Goal: Find contact information: Find contact information

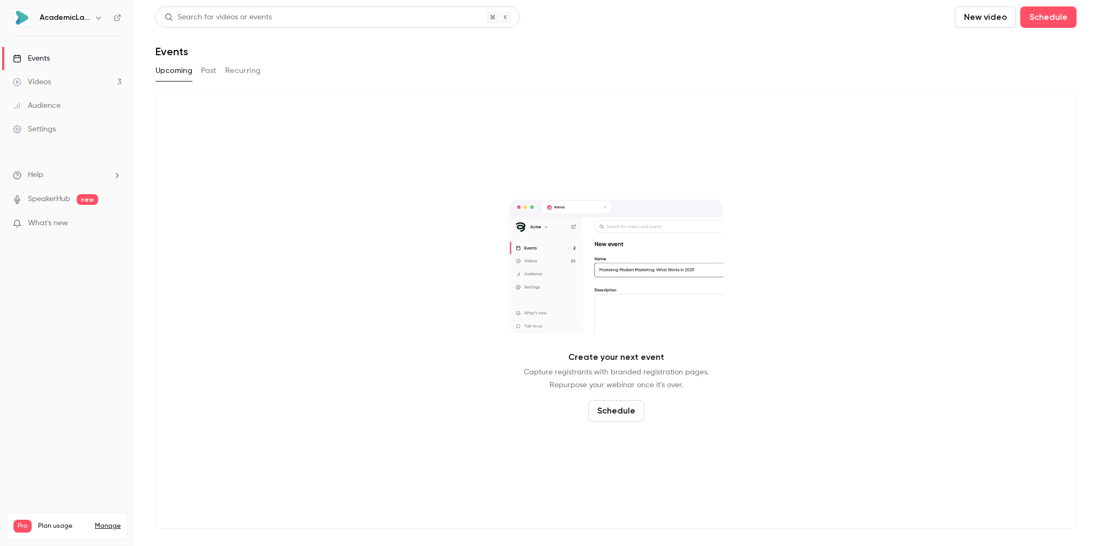
click at [45, 109] on div "Audience" at bounding box center [37, 105] width 48 height 11
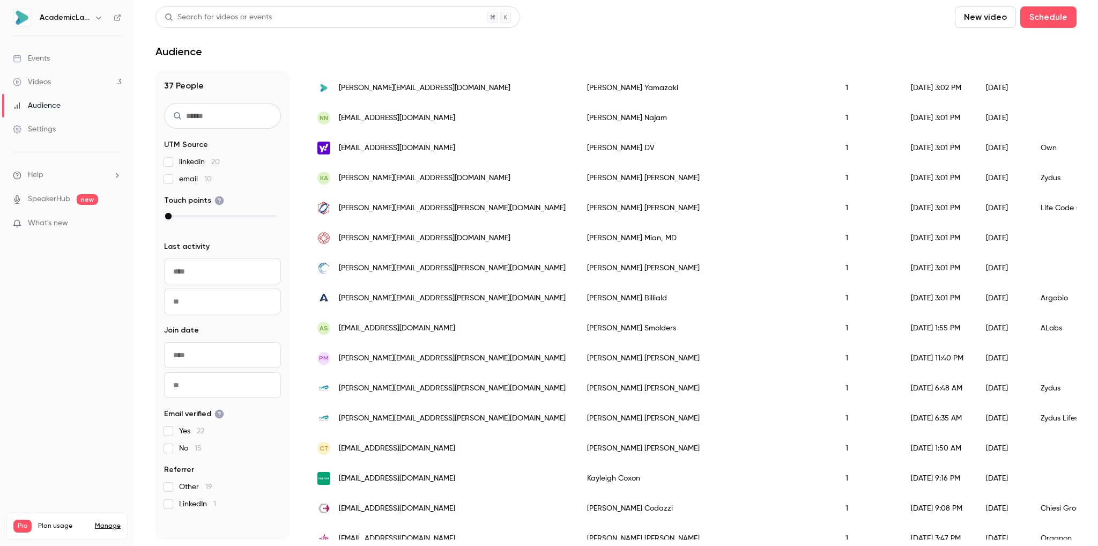
scroll to position [590, 0]
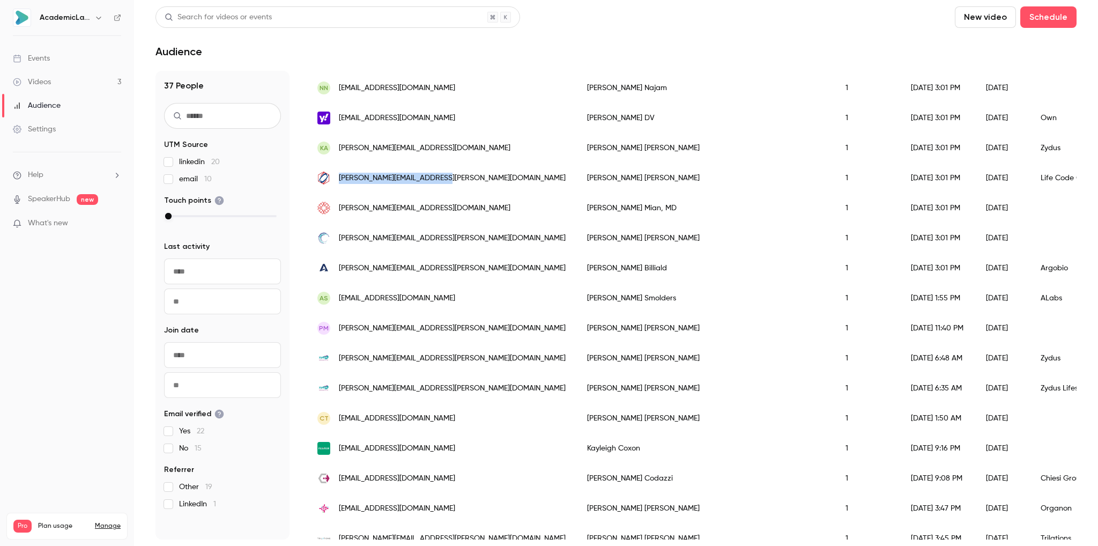
drag, startPoint x: 451, startPoint y: 181, endPoint x: 336, endPoint y: 185, distance: 114.8
click at [336, 185] on div "[PERSON_NAME][EMAIL_ADDRESS][PERSON_NAME][DOMAIN_NAME]" at bounding box center [442, 178] width 270 height 30
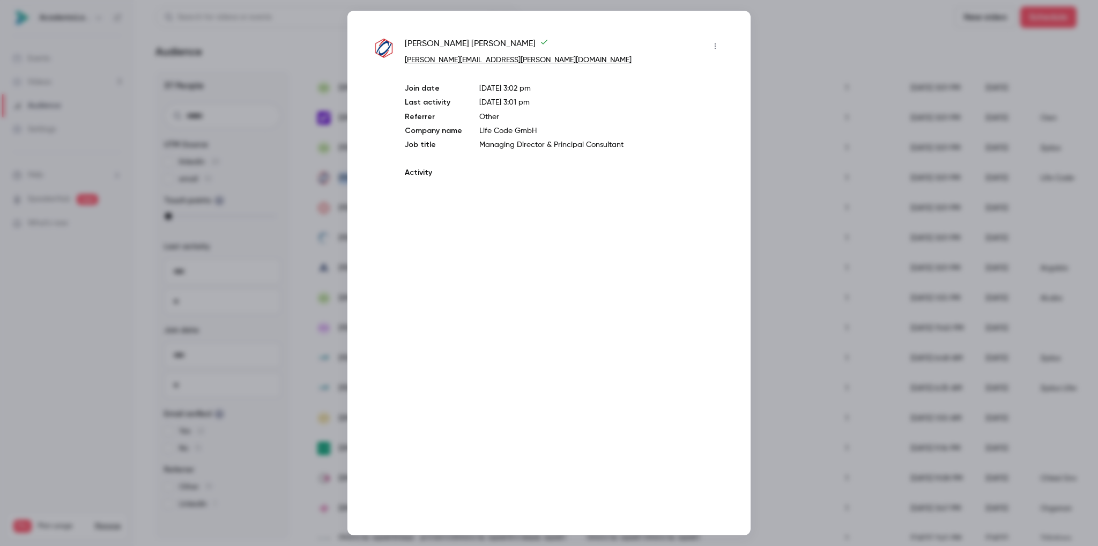
copy span "[PERSON_NAME][EMAIL_ADDRESS][PERSON_NAME][DOMAIN_NAME]"
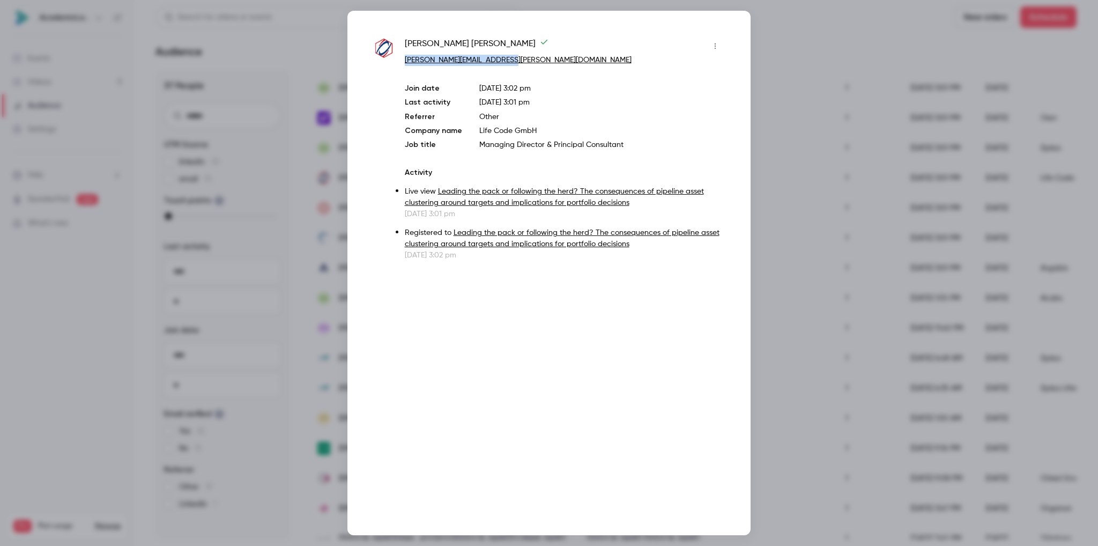
drag, startPoint x: 517, startPoint y: 63, endPoint x: 403, endPoint y: 62, distance: 113.7
click at [403, 62] on div "[PERSON_NAME] Siegmund [EMAIL_ADDRESS][PERSON_NAME][DOMAIN_NAME] Join date [DAT…" at bounding box center [549, 149] width 350 height 223
copy link "[PERSON_NAME][EMAIL_ADDRESS][PERSON_NAME][DOMAIN_NAME]"
